Goal: Task Accomplishment & Management: Manage account settings

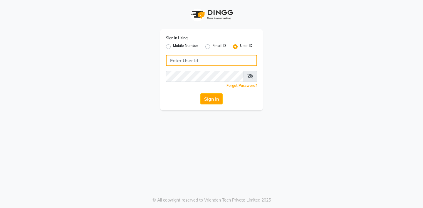
type input "thegoodskin"
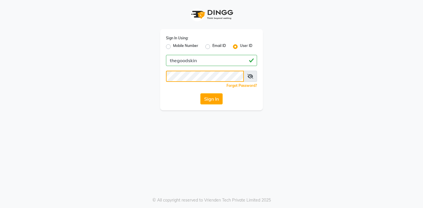
click at [211, 99] on button "Sign In" at bounding box center [211, 98] width 22 height 11
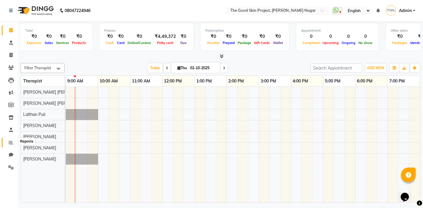
click at [12, 141] on icon at bounding box center [11, 142] width 4 height 4
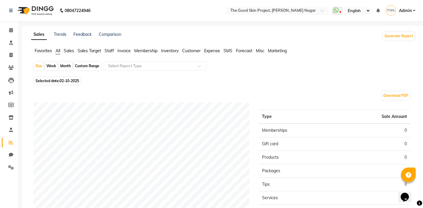
click at [65, 64] on div "Month" at bounding box center [66, 66] width 14 height 8
select select "10"
select select "2025"
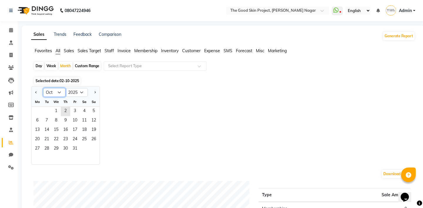
select select "9"
click at [198, 70] on span at bounding box center [201, 68] width 7 height 6
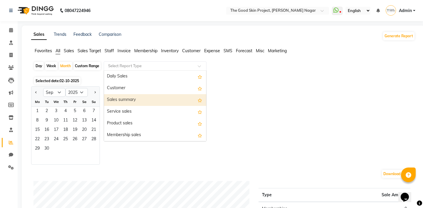
click at [164, 102] on div "Sales summary" at bounding box center [155, 100] width 102 height 12
select select "full_report"
select select "csv"
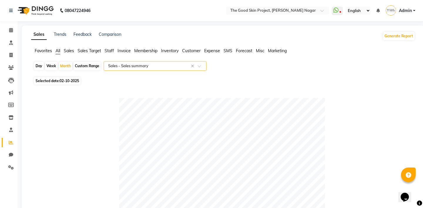
click at [48, 68] on div "Week" at bounding box center [51, 66] width 13 height 8
select select "10"
select select "2025"
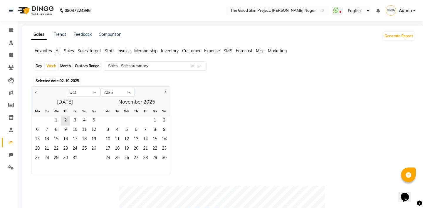
click at [66, 67] on div "Month" at bounding box center [66, 66] width 14 height 8
select select "10"
select select "2025"
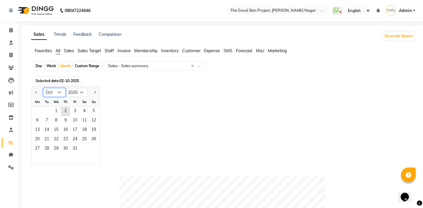
click at [57, 95] on select "Jan Feb Mar Apr May Jun [DATE] Aug Sep Oct Nov Dec" at bounding box center [54, 92] width 22 height 9
click at [129, 111] on div "Jan Feb Mar Apr May Jun [DATE] Aug Sep Oct Nov [DATE] 2016 2017 2018 2019 2020 …" at bounding box center [223, 125] width 384 height 78
select select "8"
click at [178, 68] on input "text" at bounding box center [149, 66] width 85 height 6
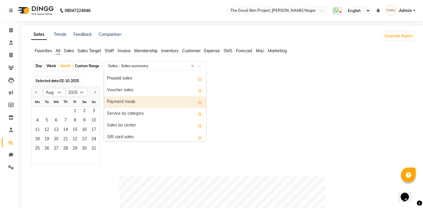
scroll to position [104, 0]
click at [147, 103] on div "Sales by center" at bounding box center [155, 102] width 102 height 12
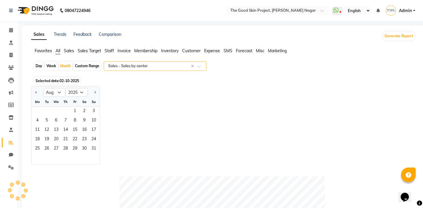
click at [70, 52] on span "Sales" at bounding box center [69, 50] width 10 height 5
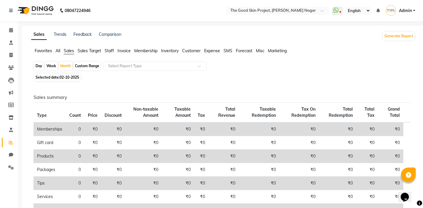
click at [71, 77] on span "02-10-2025" at bounding box center [69, 77] width 19 height 4
select select "10"
select select "2025"
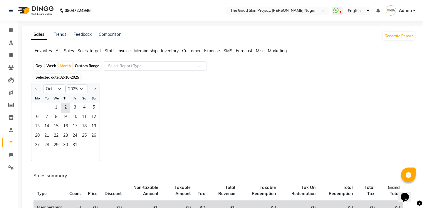
click at [88, 65] on div "Custom Range" at bounding box center [86, 66] width 27 height 8
select select "10"
select select "2025"
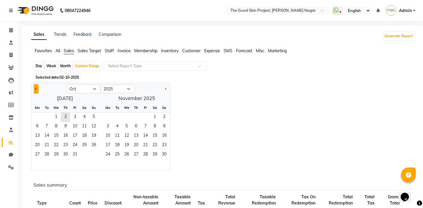
click at [37, 91] on button "Previous month" at bounding box center [36, 88] width 5 height 9
select select "9"
click at [38, 119] on span "1" at bounding box center [37, 117] width 9 height 9
click at [48, 153] on span "30" at bounding box center [46, 154] width 9 height 9
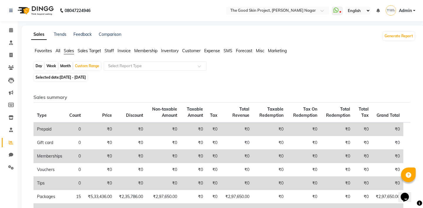
scroll to position [0, 0]
click at [399, 12] on span "Admin" at bounding box center [405, 11] width 13 height 6
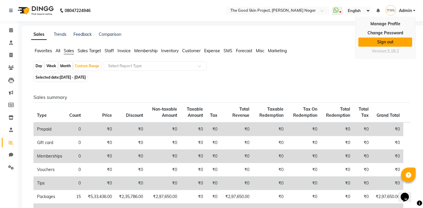
click at [388, 39] on link "Sign out" at bounding box center [385, 42] width 54 height 9
